Goal: Use online tool/utility: Utilize a website feature to perform a specific function

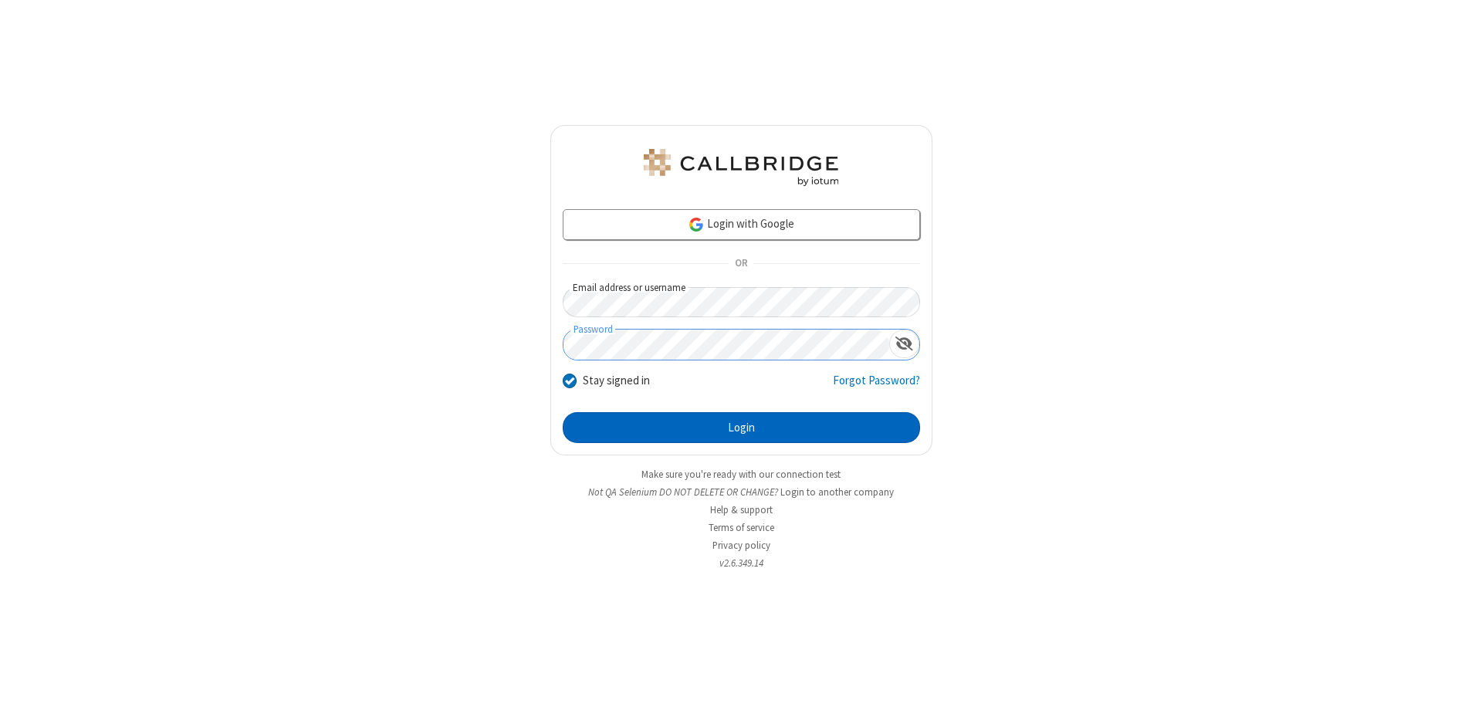
click at [741, 428] on button "Login" at bounding box center [741, 427] width 357 height 31
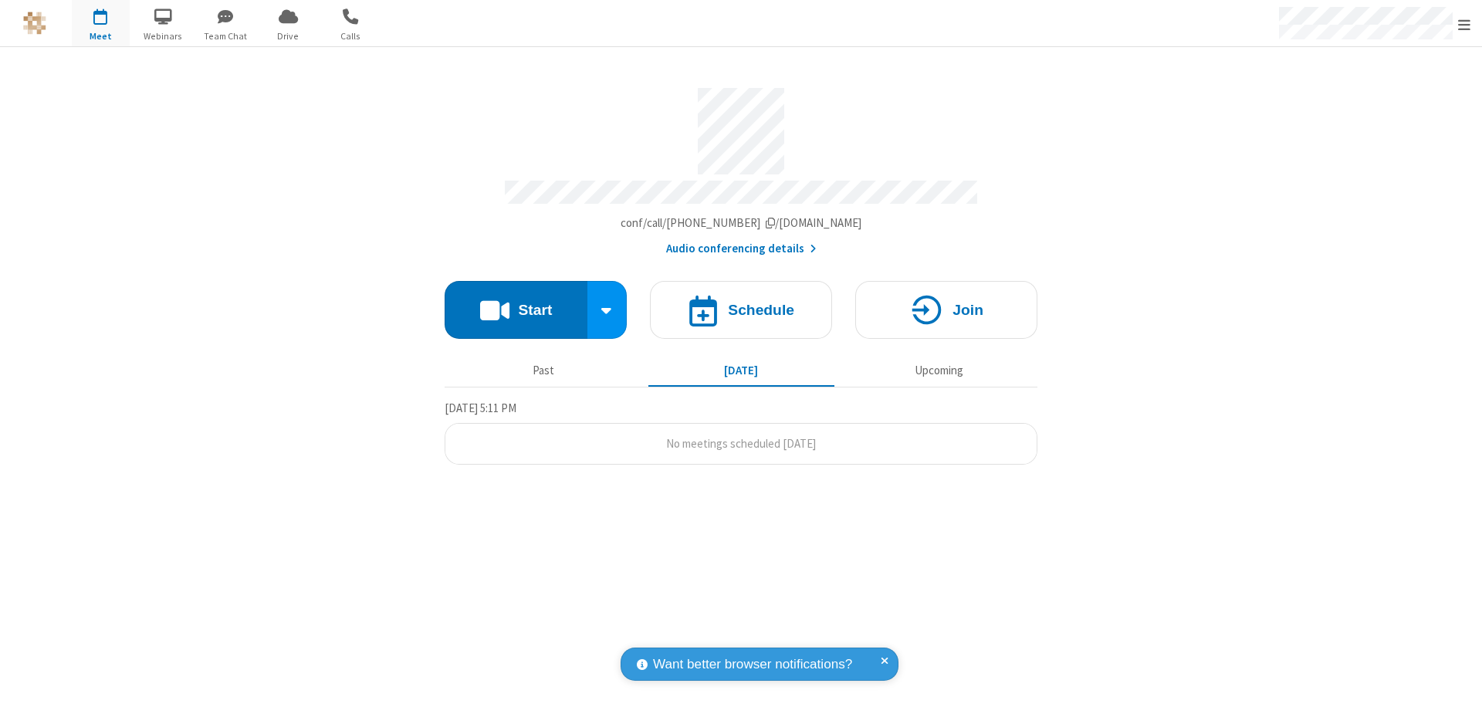
click at [516, 303] on button "Start" at bounding box center [516, 310] width 143 height 58
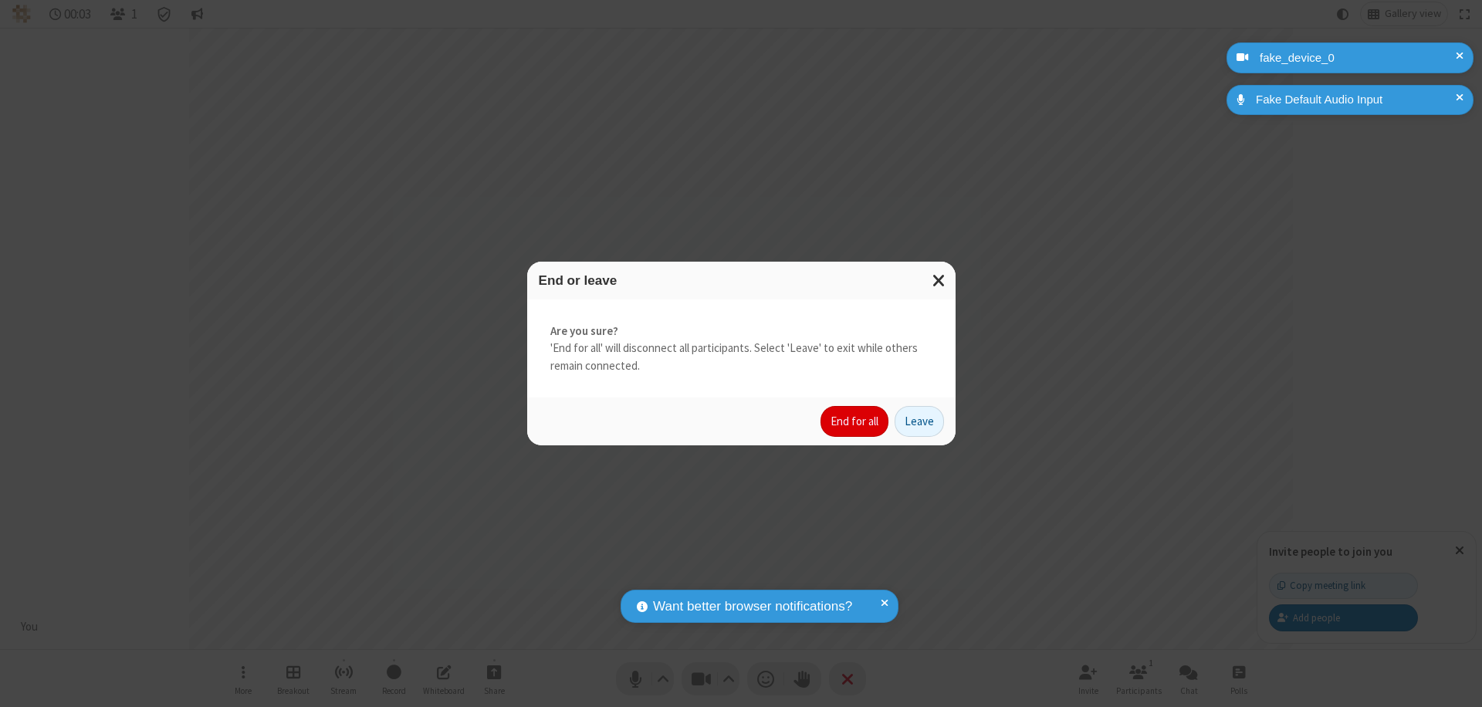
click at [855, 421] on button "End for all" at bounding box center [855, 421] width 68 height 31
